Goal: Go to known website: Go to known website

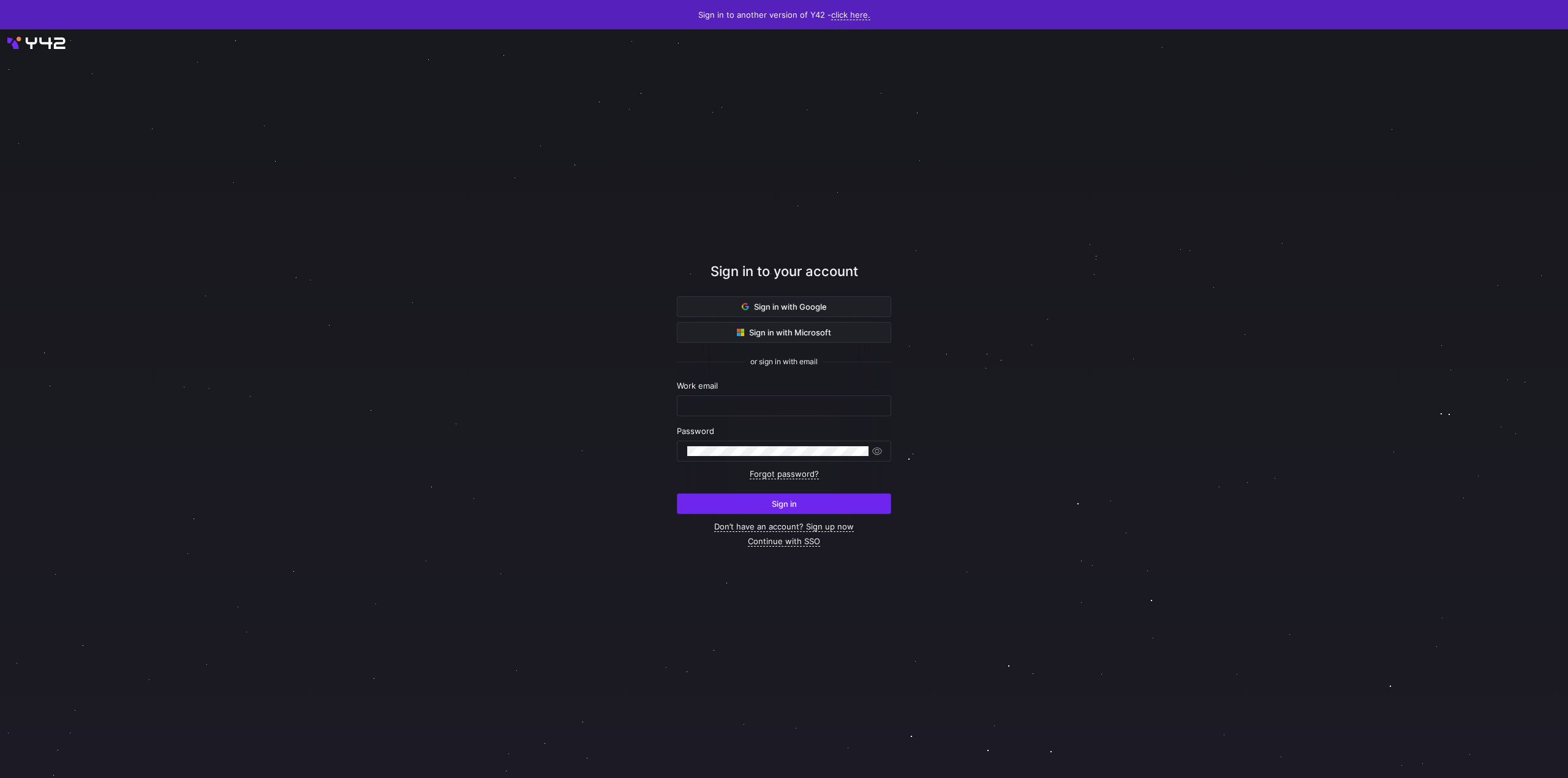
type input "[PERSON_NAME][EMAIL_ADDRESS][DOMAIN_NAME]"
click at [821, 501] on span "submit" at bounding box center [784, 503] width 213 height 20
type input "[PERSON_NAME][EMAIL_ADDRESS][DOMAIN_NAME]"
drag, startPoint x: 812, startPoint y: 507, endPoint x: 811, endPoint y: 513, distance: 6.1
click at [811, 513] on span "submit" at bounding box center [784, 503] width 213 height 20
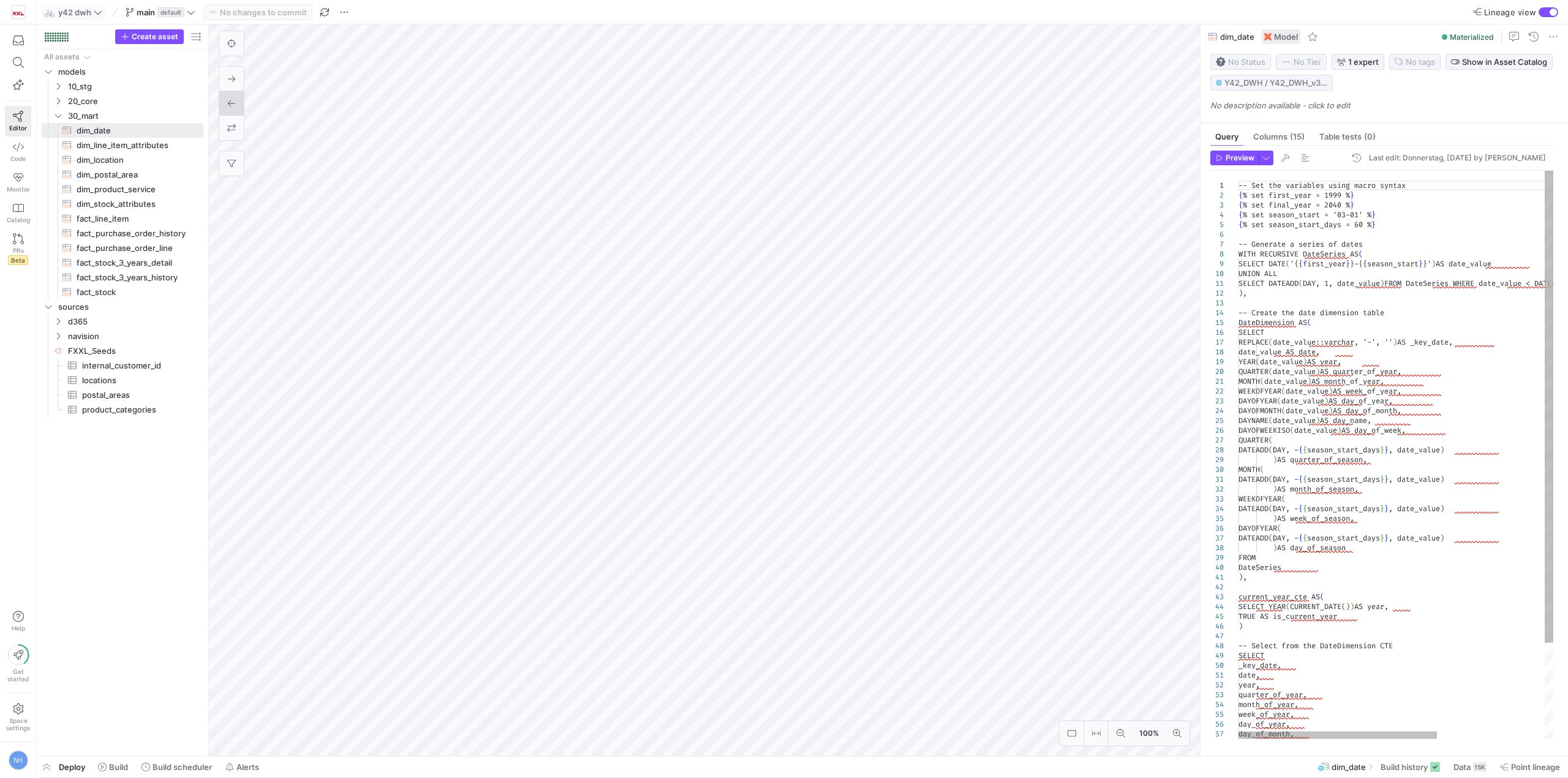
click at [93, 8] on icon at bounding box center [98, 12] width 9 height 9
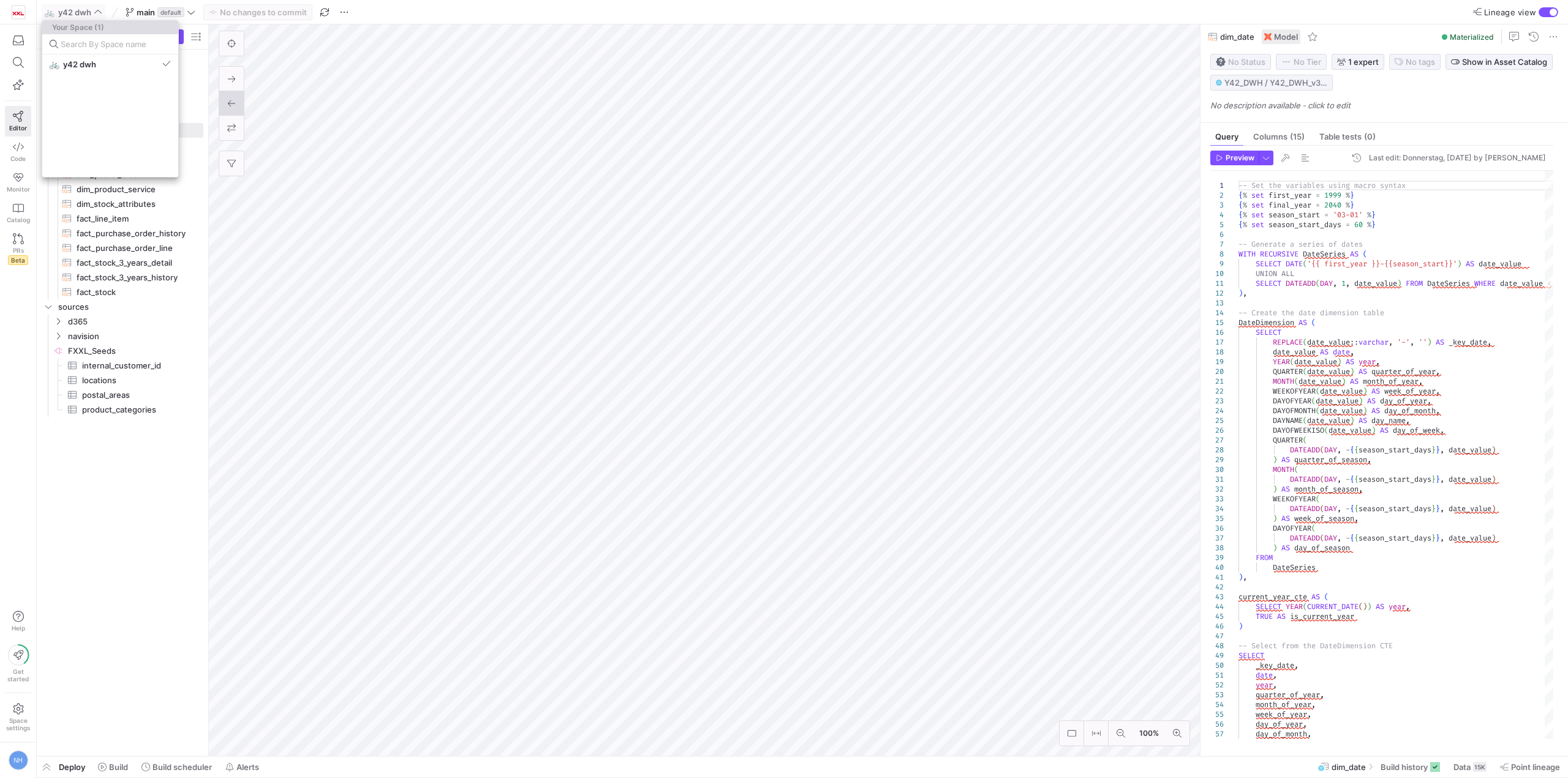
click at [93, 7] on div at bounding box center [784, 389] width 1568 height 778
click at [11, 15] on y42-org-icon at bounding box center [18, 12] width 14 height 14
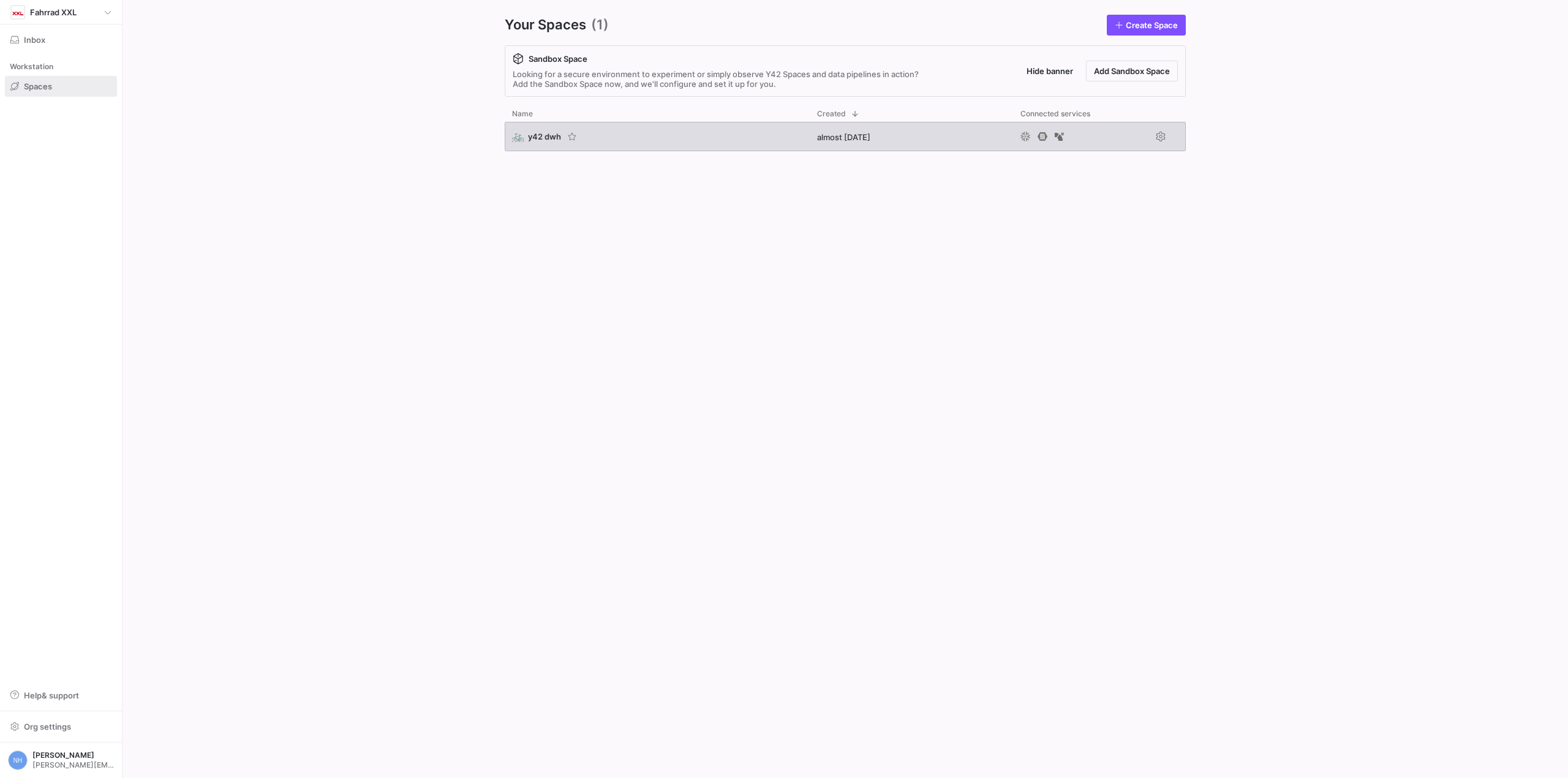
click at [535, 144] on div "🚲 y42 dwh" at bounding box center [656, 136] width 305 height 30
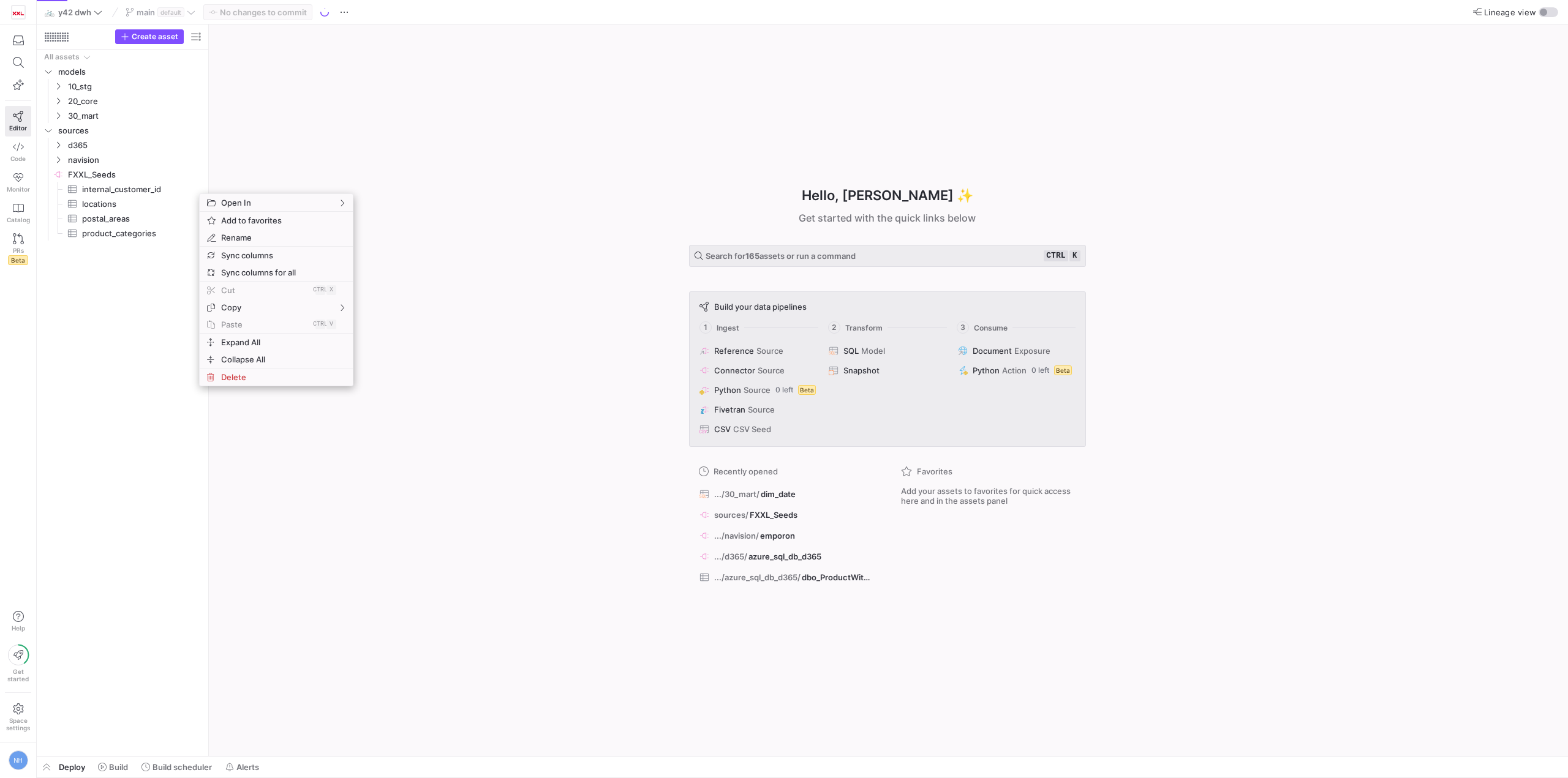
click at [311, 143] on div "Hello, [PERSON_NAME] ✨ Get started with the quick links below Search for 165 as…" at bounding box center [887, 390] width 1347 height 732
drag, startPoint x: 311, startPoint y: 143, endPoint x: 275, endPoint y: 151, distance: 36.9
click at [275, 151] on div "Hello, [PERSON_NAME] ✨ Get started with the quick links below Search for 165 as…" at bounding box center [887, 390] width 1347 height 732
click at [14, 18] on img at bounding box center [18, 12] width 12 height 12
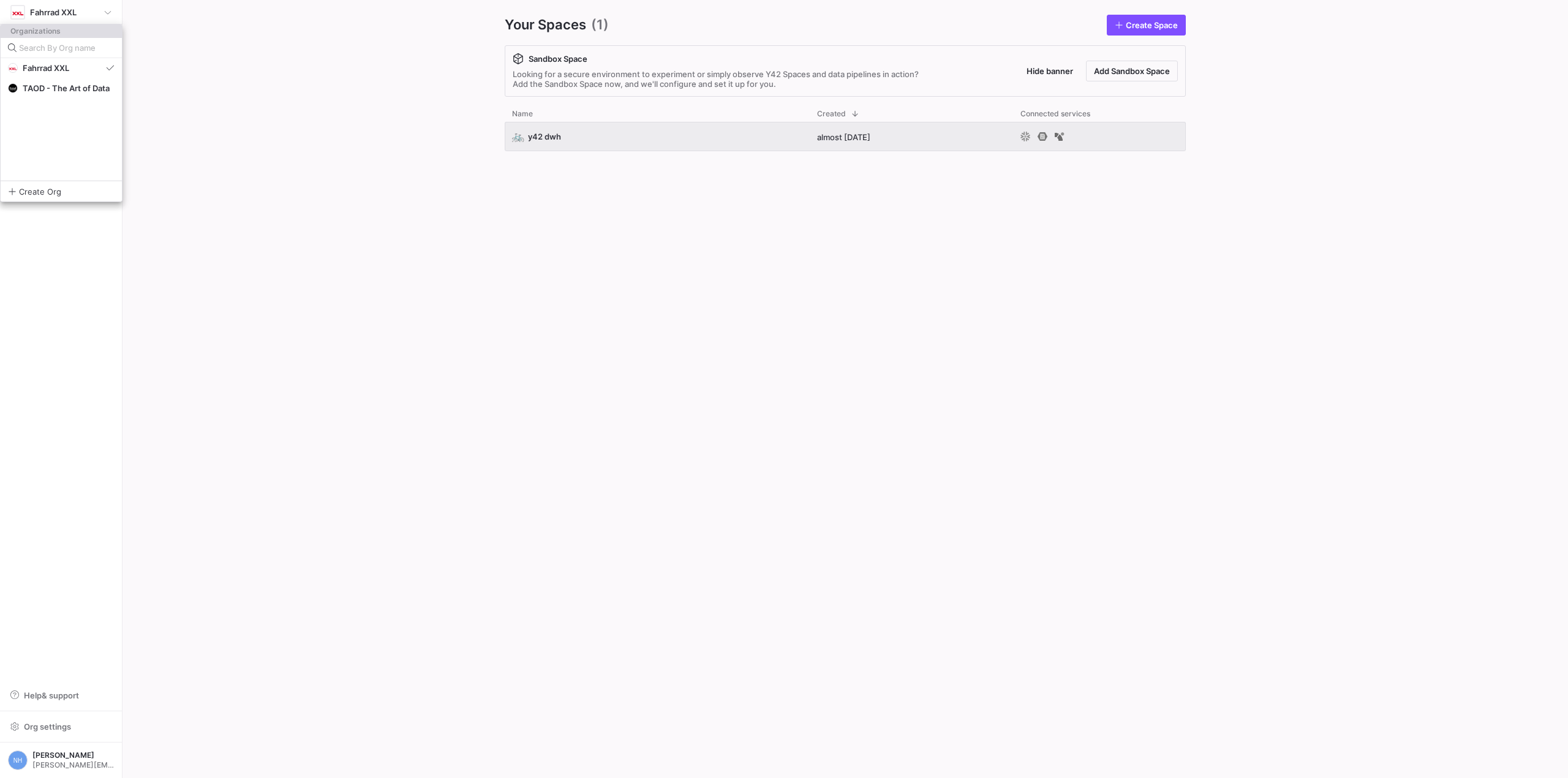
click at [393, 168] on div at bounding box center [784, 389] width 1568 height 778
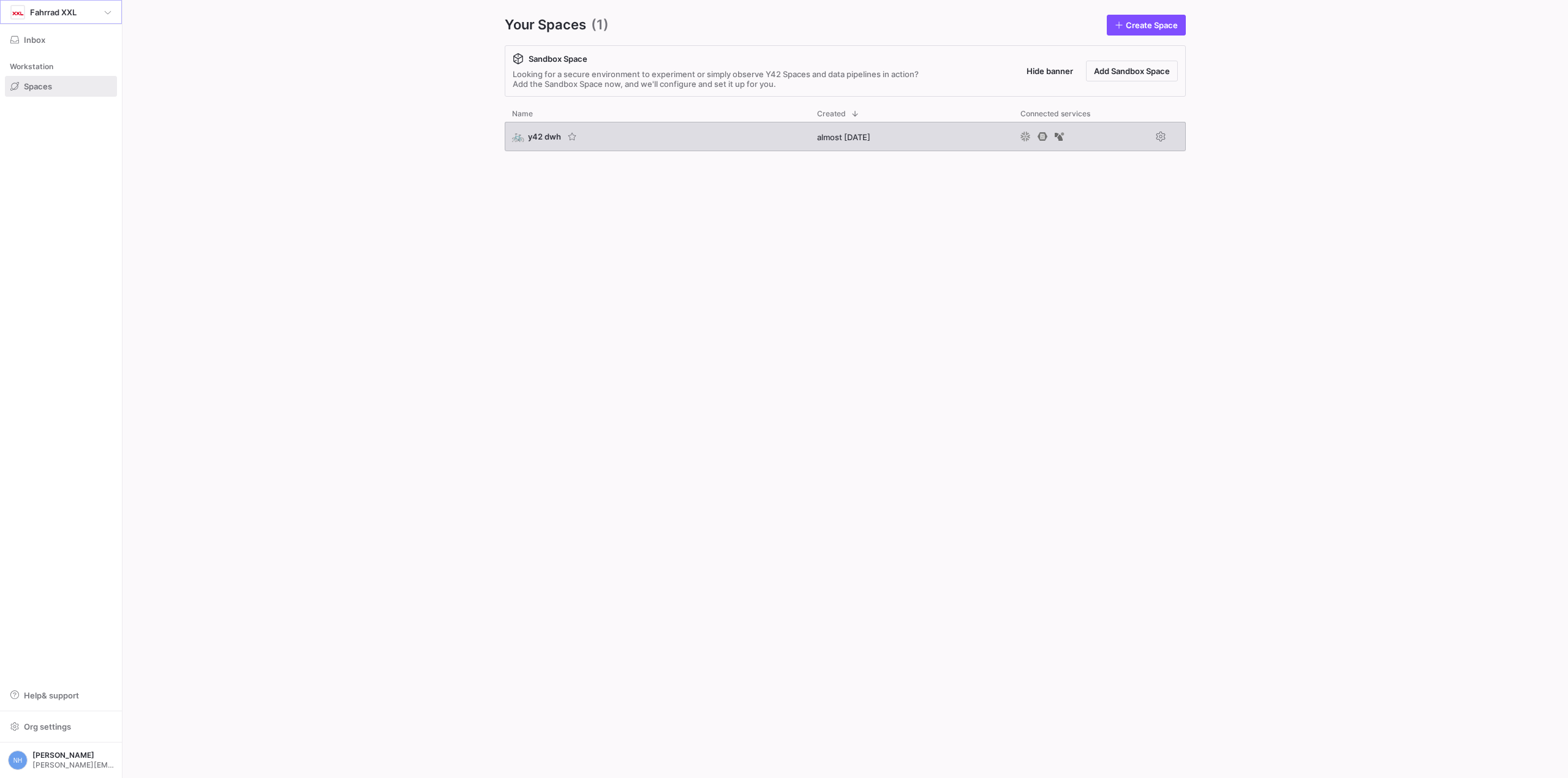
click at [547, 140] on span "y42 dwh" at bounding box center [545, 137] width 33 height 10
